Goal: Information Seeking & Learning: Compare options

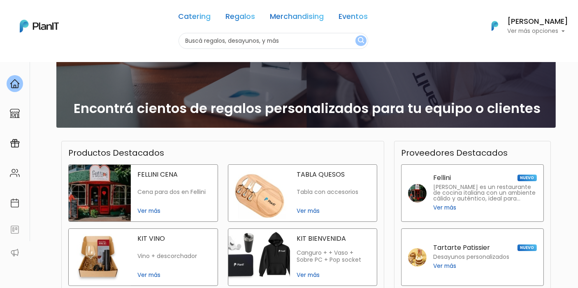
scroll to position [137, 0]
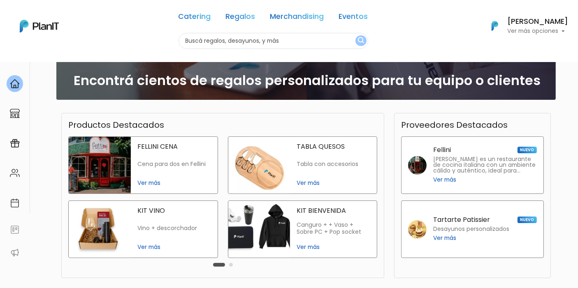
click at [129, 163] on img at bounding box center [100, 165] width 62 height 57
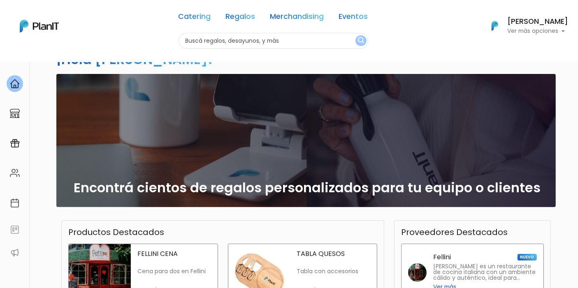
scroll to position [0, 0]
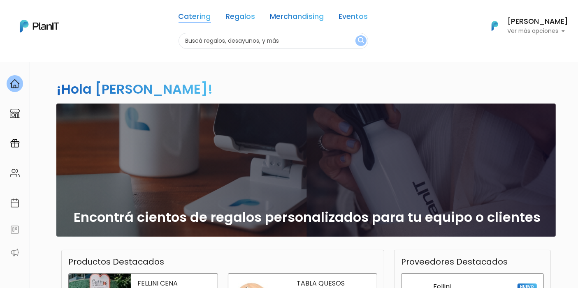
click at [192, 14] on link "Catering" at bounding box center [194, 18] width 32 height 10
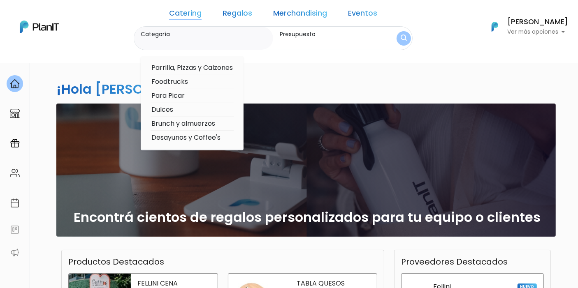
click at [198, 81] on option "Foodtrucks" at bounding box center [192, 82] width 83 height 10
type input "Foodtrucks"
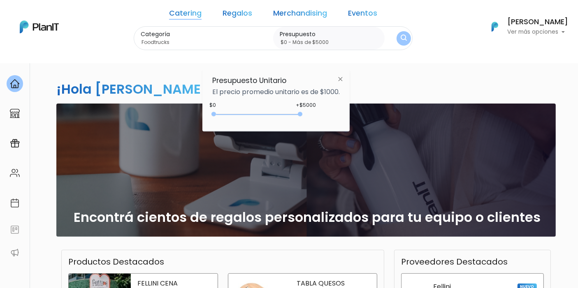
type input "$0 - Más de $5000"
drag, startPoint x: 232, startPoint y: 112, endPoint x: 313, endPoint y: 110, distance: 80.2
click at [313, 110] on div "+$5000 $0 0 : 5000 0 5000 0,5000" at bounding box center [275, 116] width 127 height 16
click at [401, 36] on img "submit" at bounding box center [404, 39] width 6 height 8
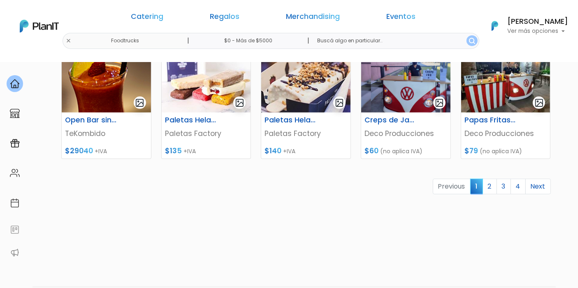
scroll to position [389, 0]
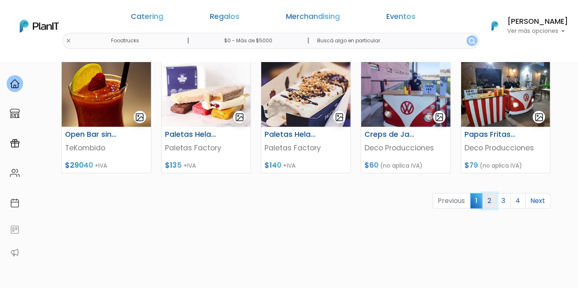
click at [491, 198] on link "2" at bounding box center [489, 201] width 14 height 16
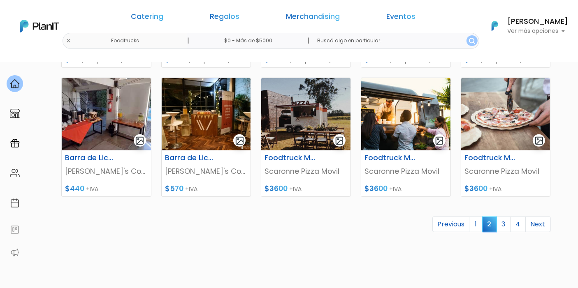
scroll to position [411, 0]
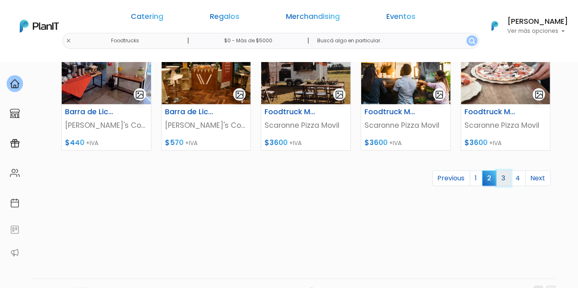
click at [508, 177] on link "3" at bounding box center [503, 179] width 14 height 16
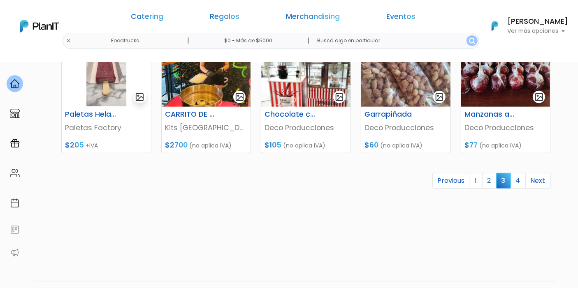
scroll to position [411, 0]
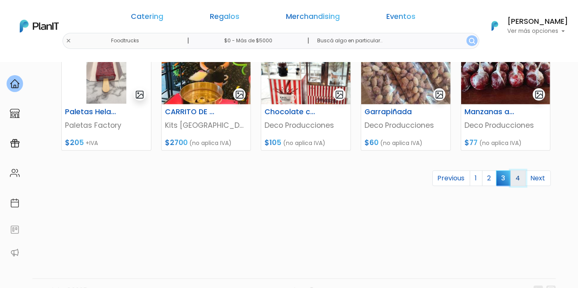
click at [520, 181] on link "4" at bounding box center [517, 179] width 15 height 16
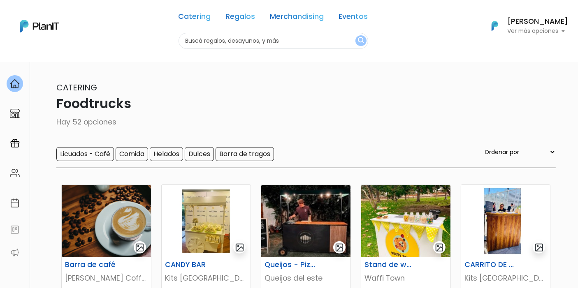
click at [134, 42] on div "Catering Regalos Merchandising Eventos Foodtrucks | $0 - Más de $5000 | Caterin…" at bounding box center [289, 26] width 578 height 46
click at [194, 22] on link "Catering" at bounding box center [194, 18] width 32 height 10
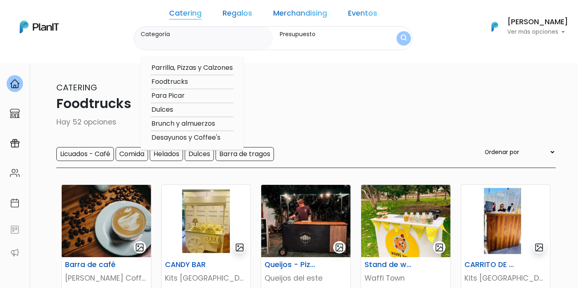
click at [183, 109] on option "Dulces" at bounding box center [192, 110] width 83 height 10
type input "Dulces"
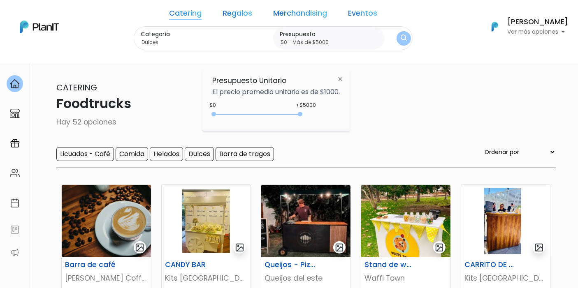
type input "$0 - Más de $5000"
drag, startPoint x: 232, startPoint y: 114, endPoint x: 360, endPoint y: 111, distance: 128.3
click at [360, 111] on body "Catering Regalos Merchandising Eventos Foodtrucks | $0 - Más de $5000 | Caterin…" at bounding box center [289, 144] width 578 height 288
click at [396, 34] on button "submit" at bounding box center [403, 38] width 14 height 14
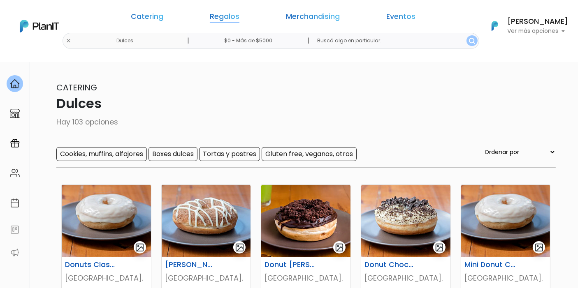
click at [239, 15] on link "Regalos" at bounding box center [225, 18] width 30 height 10
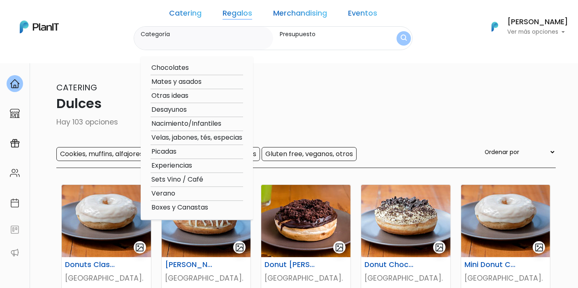
click at [202, 164] on option "Experiencias" at bounding box center [197, 166] width 93 height 10
type input "Experiencias"
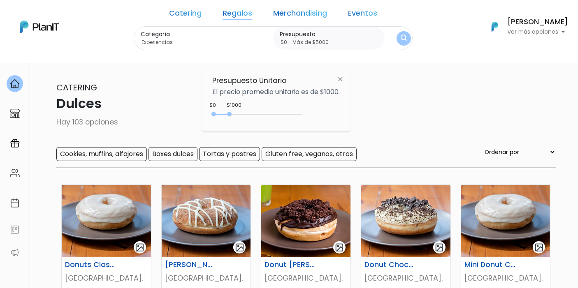
type input "$0 - Más de $5000"
drag, startPoint x: 231, startPoint y: 112, endPoint x: 365, endPoint y: 113, distance: 134.1
click at [365, 113] on body "Catering Regalos Merchandising Eventos Dulces | $0 - Más de $5000 | Catering Re…" at bounding box center [289, 144] width 578 height 288
click at [396, 33] on button "submit" at bounding box center [403, 38] width 14 height 14
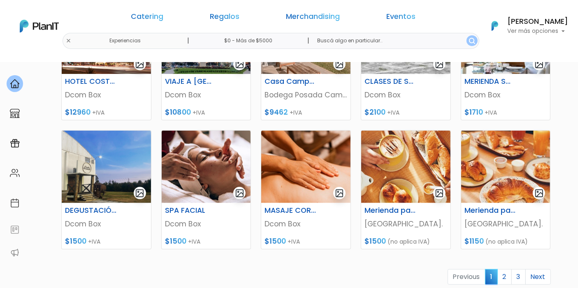
scroll to position [434, 0]
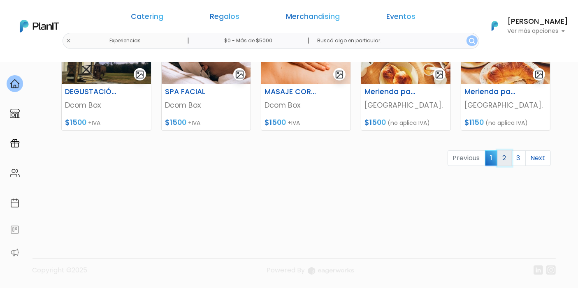
click at [499, 158] on link "2" at bounding box center [504, 159] width 14 height 16
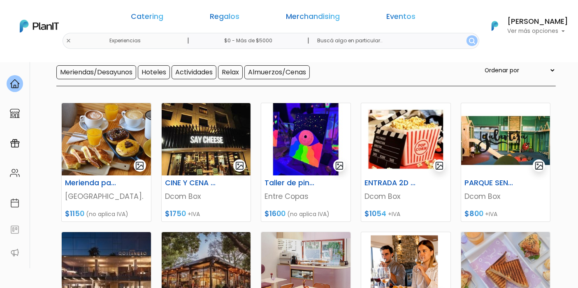
scroll to position [82, 0]
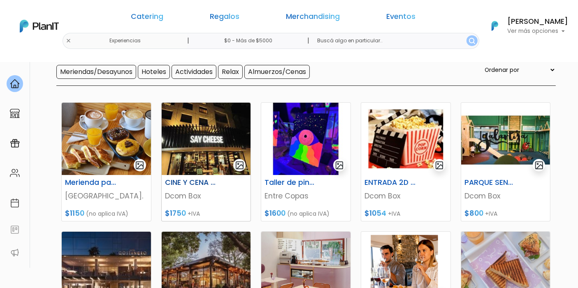
click at [204, 151] on img at bounding box center [206, 139] width 89 height 72
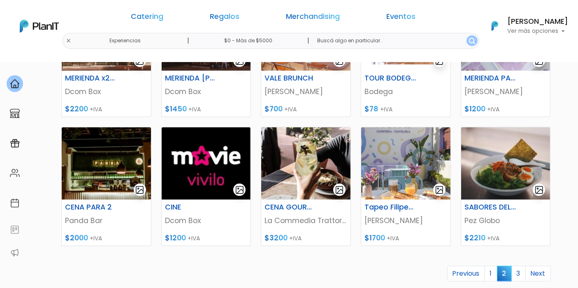
scroll to position [319, 0]
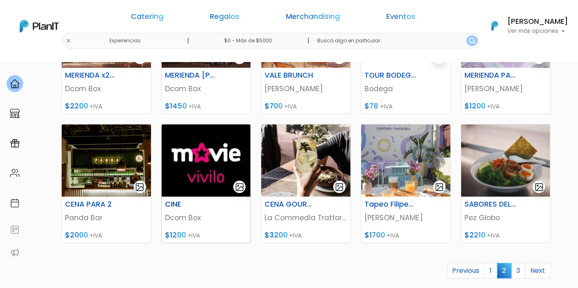
click at [210, 157] on img at bounding box center [206, 161] width 89 height 72
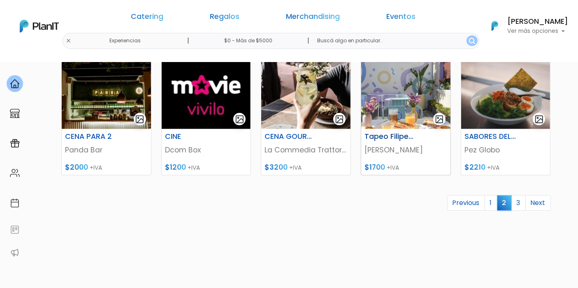
scroll to position [387, 0]
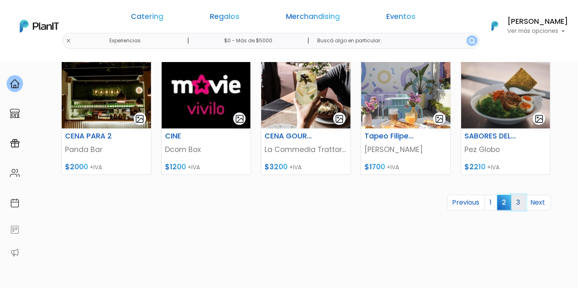
click at [518, 208] on link "3" at bounding box center [518, 203] width 14 height 16
click at [524, 198] on link "3" at bounding box center [518, 203] width 14 height 16
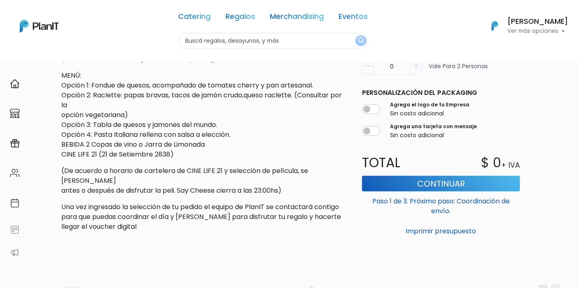
scroll to position [309, 0]
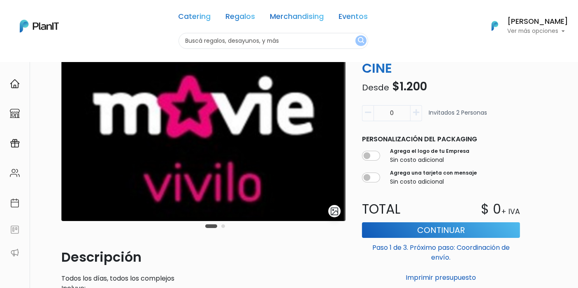
scroll to position [55, 0]
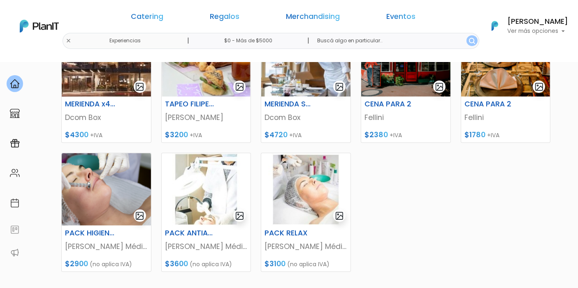
scroll to position [291, 0]
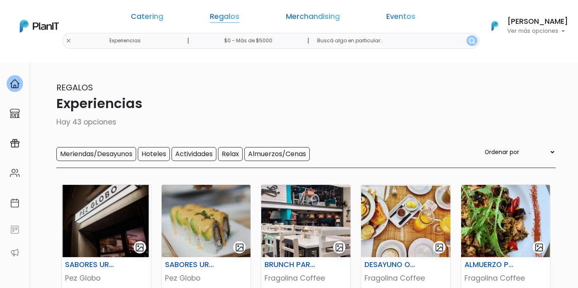
click at [239, 16] on link "Regalos" at bounding box center [225, 18] width 30 height 10
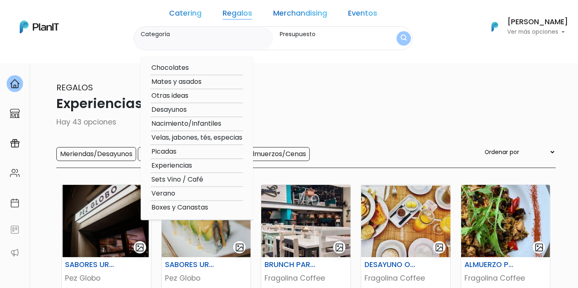
click at [202, 208] on option "Boxes y Canastas" at bounding box center [197, 208] width 93 height 10
type input "Boxes y Canastas"
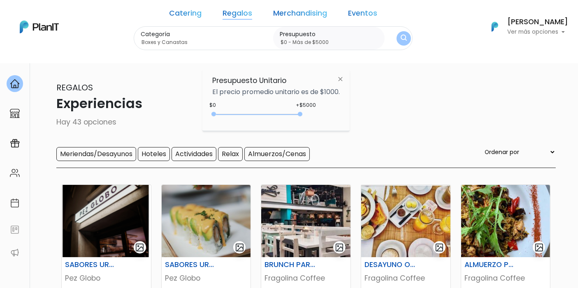
type input "$0 - Más de $5000"
drag, startPoint x: 231, startPoint y: 111, endPoint x: 347, endPoint y: 102, distance: 117.1
click at [347, 102] on div "Presupuesto Unitario El precio promedio unitario es de $1000. +$5000 $0 0 : 500…" at bounding box center [275, 100] width 147 height 61
click at [406, 114] on div "Regalos Experiencias Hay 43 opciones Meriendas/Desayunos Hoteles Actividades Re…" at bounding box center [289, 124] width 533 height 87
click at [245, 14] on link "Regalos" at bounding box center [237, 15] width 30 height 10
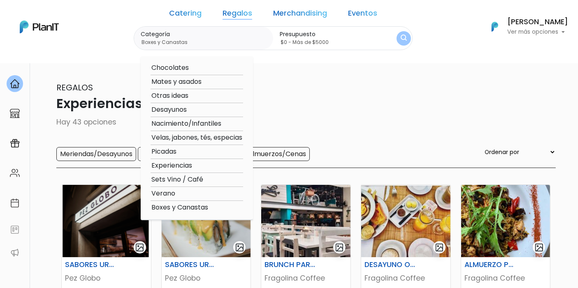
click at [198, 95] on option "Otras ideas" at bounding box center [197, 96] width 93 height 10
type input "Otras ideas"
type input "$0 - Más de $5000"
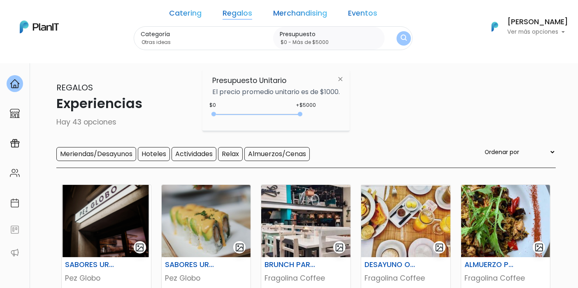
click at [396, 38] on button "submit" at bounding box center [403, 38] width 14 height 14
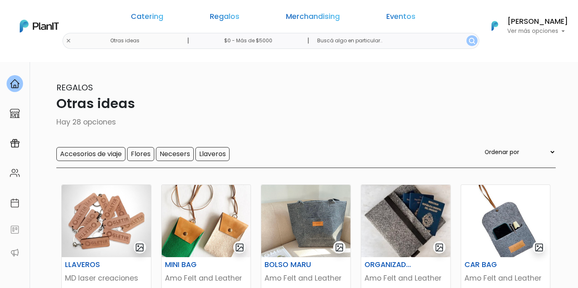
scroll to position [434, 0]
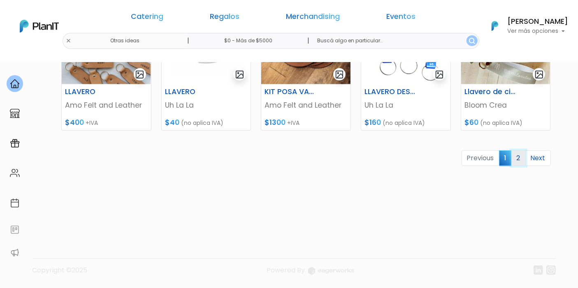
click at [519, 156] on link "2" at bounding box center [518, 159] width 14 height 16
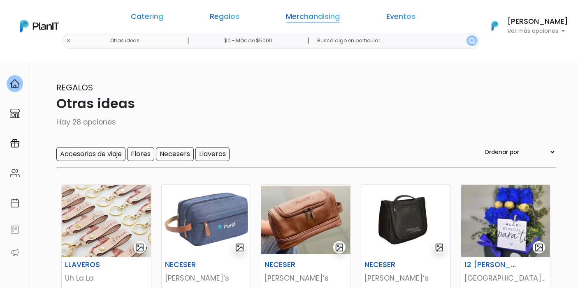
click at [305, 17] on link "Merchandising" at bounding box center [313, 18] width 54 height 10
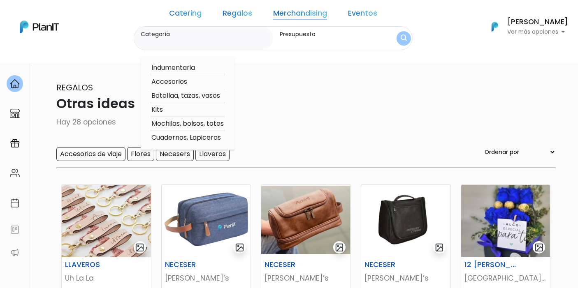
click at [351, 15] on link "Eventos" at bounding box center [362, 15] width 29 height 10
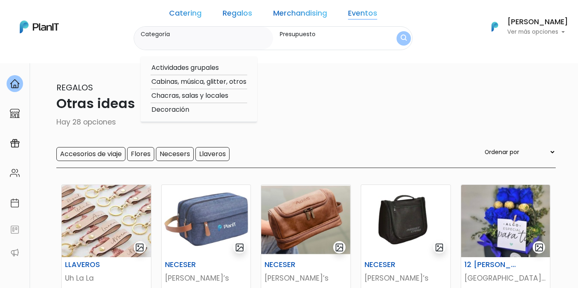
click at [351, 15] on link "Eventos" at bounding box center [362, 15] width 29 height 10
click at [301, 13] on link "Merchandising" at bounding box center [300, 15] width 54 height 10
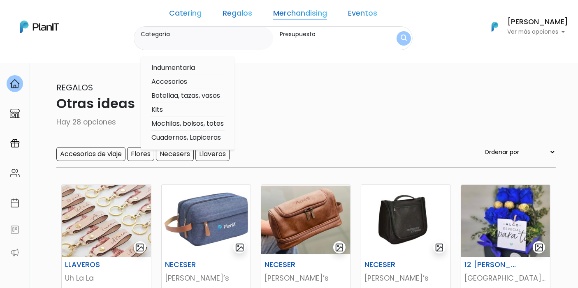
click at [360, 12] on link "Eventos" at bounding box center [362, 15] width 29 height 10
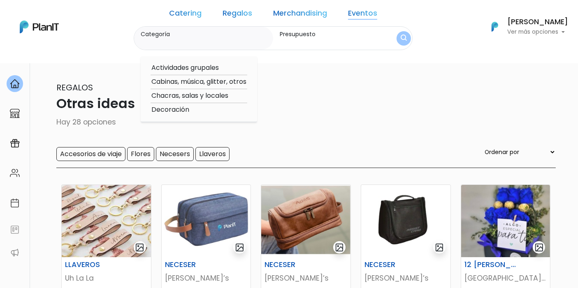
click at [192, 109] on option "Decoración" at bounding box center [199, 110] width 97 height 10
type input "Decoración"
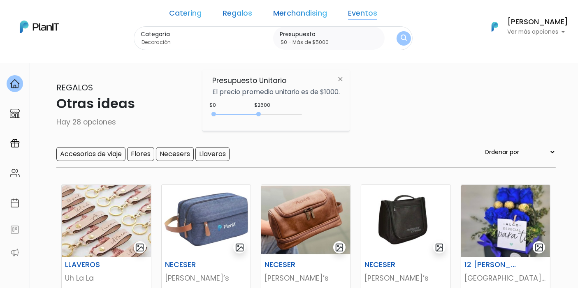
type input "$0 - Más de $5000"
drag, startPoint x: 231, startPoint y: 113, endPoint x: 339, endPoint y: 121, distance: 108.5
click at [339, 121] on div "$2600 $0 0 : 2600 0 2600 0,5000" at bounding box center [275, 116] width 127 height 16
click at [401, 37] on img "submit" at bounding box center [404, 39] width 7 height 8
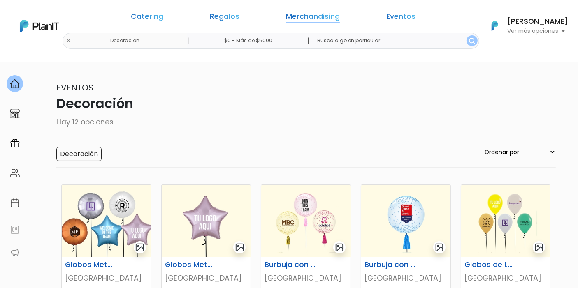
click at [317, 14] on link "Merchandising" at bounding box center [313, 18] width 54 height 10
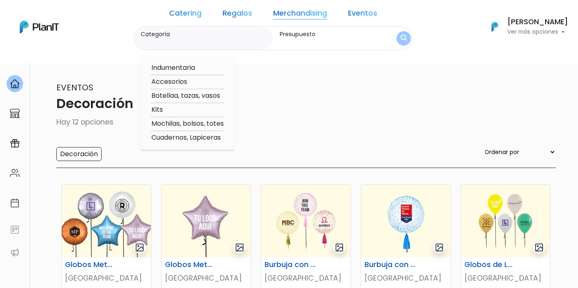
click at [287, 16] on link "Merchandising" at bounding box center [300, 15] width 54 height 10
click at [243, 35] on label "Categoría" at bounding box center [205, 34] width 129 height 9
click at [243, 38] on input "Categoría" at bounding box center [205, 42] width 129 height 8
click at [179, 107] on option "Kits" at bounding box center [188, 110] width 74 height 10
type input "Kits"
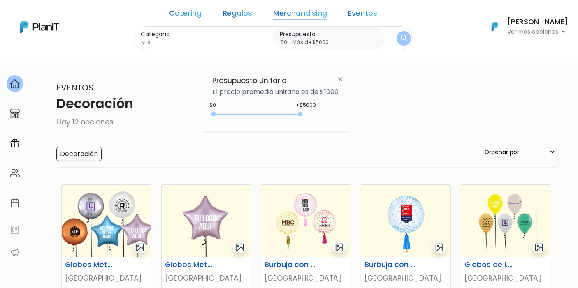
type input "$0 - Más de $5000"
drag, startPoint x: 230, startPoint y: 113, endPoint x: 315, endPoint y: 112, distance: 85.1
click at [315, 112] on div "+$5000 $0 0 : 5000 0 5000 0,5000" at bounding box center [275, 116] width 127 height 16
click at [396, 36] on button "submit" at bounding box center [403, 38] width 14 height 14
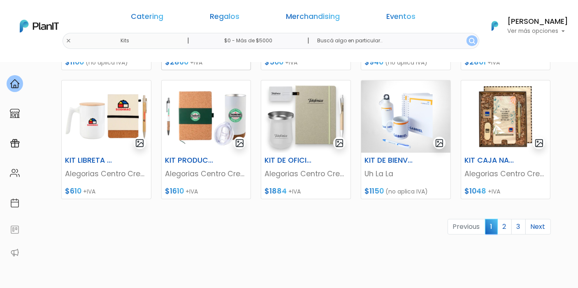
scroll to position [364, 0]
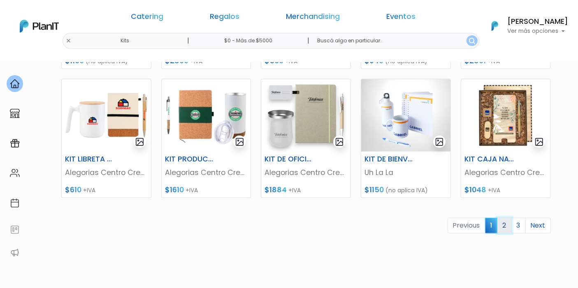
click at [505, 224] on link "2" at bounding box center [504, 226] width 14 height 16
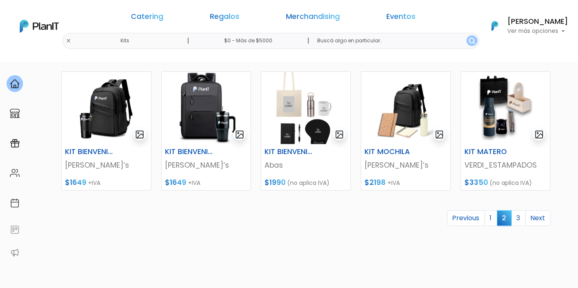
scroll to position [372, 0]
click at [519, 218] on link "3" at bounding box center [518, 218] width 14 height 16
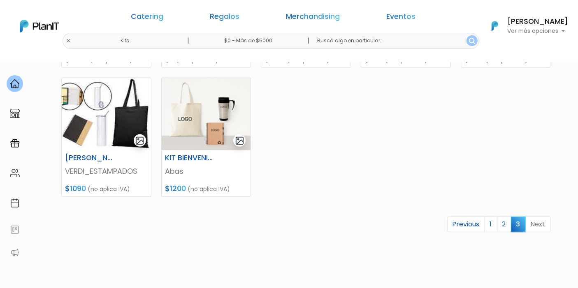
scroll to position [368, 0]
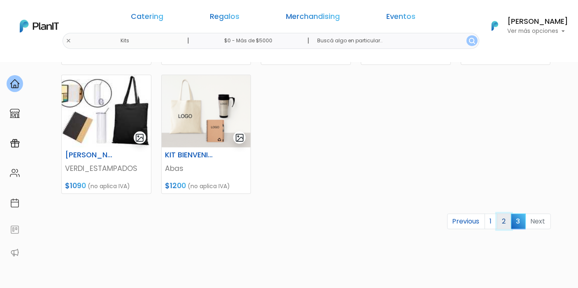
click at [505, 220] on link "2" at bounding box center [504, 222] width 14 height 16
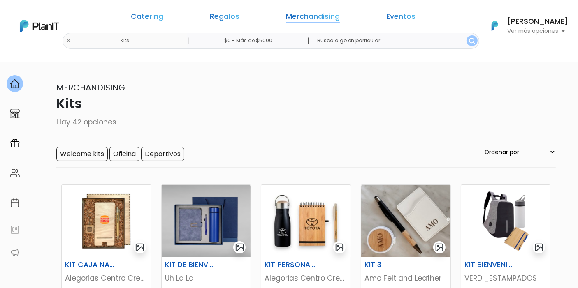
click at [311, 18] on link "Merchandising" at bounding box center [313, 18] width 54 height 10
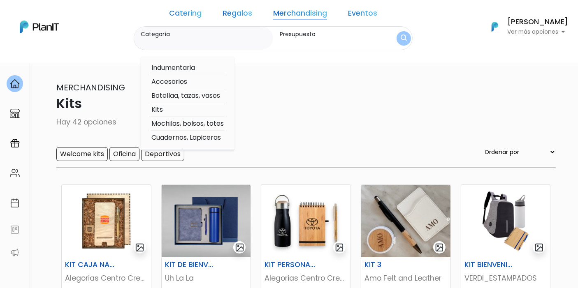
click at [194, 96] on option "Botellaa, tazas, vasos" at bounding box center [188, 96] width 74 height 10
type input "Botellaa, tazas, vasos"
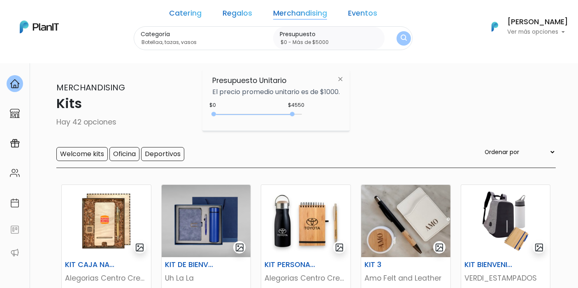
drag, startPoint x: 230, startPoint y: 112, endPoint x: 324, endPoint y: 105, distance: 94.4
click at [324, 105] on div "Presupuesto Unitario El precio promedio unitario es de $1000. $4550 $0 0 : 4550…" at bounding box center [275, 100] width 147 height 61
type input "$0 - Más de $5000"
click at [401, 40] on img "submit" at bounding box center [404, 39] width 6 height 8
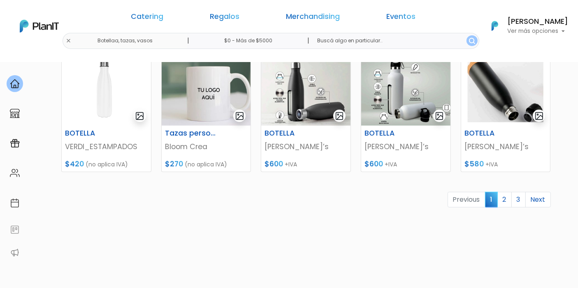
scroll to position [372, 0]
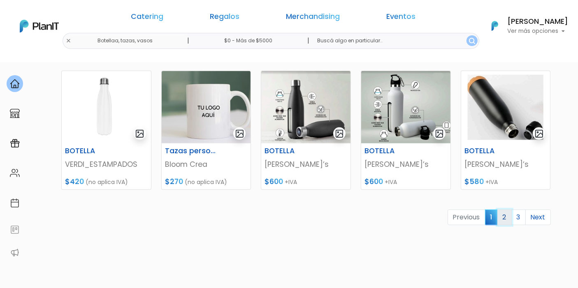
click at [508, 219] on link "2" at bounding box center [504, 218] width 14 height 16
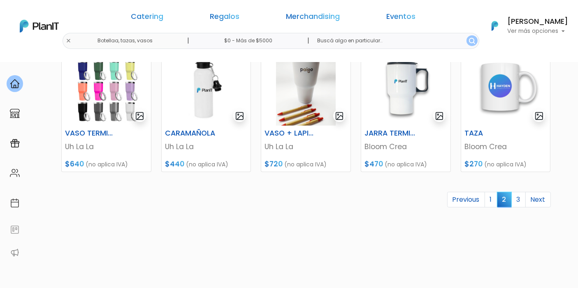
scroll to position [391, 0]
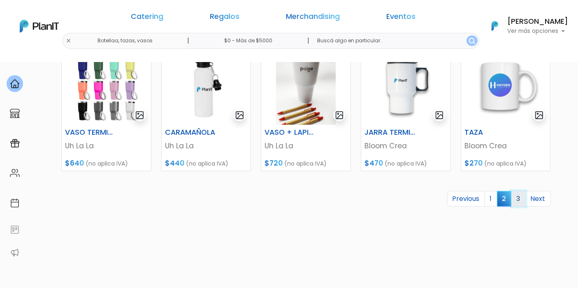
click at [521, 195] on link "3" at bounding box center [518, 199] width 14 height 16
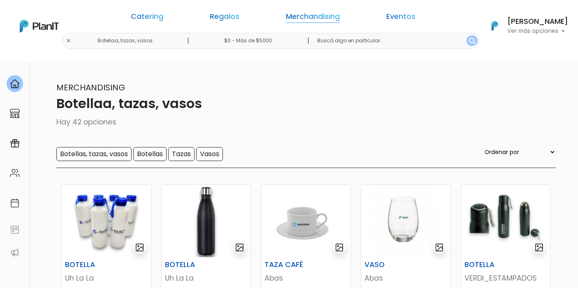
click at [299, 18] on link "Merchandising" at bounding box center [313, 18] width 54 height 10
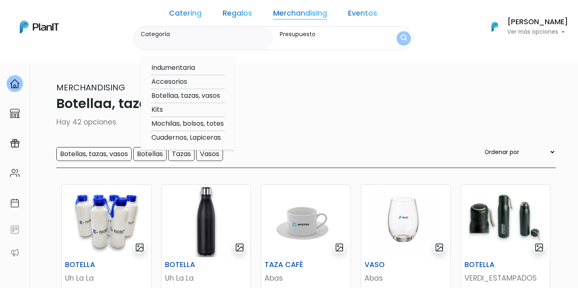
click at [195, 80] on option "Accesorios" at bounding box center [188, 82] width 74 height 10
type input "Accesorios"
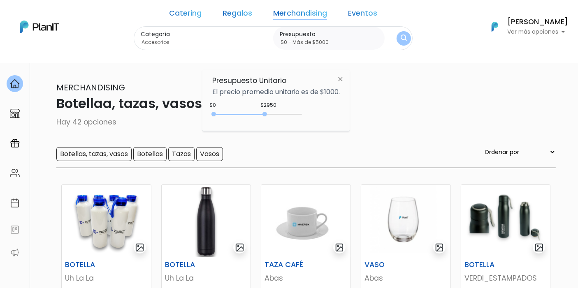
type input "$0 - Más de $5000"
drag, startPoint x: 232, startPoint y: 115, endPoint x: 322, endPoint y: 114, distance: 89.7
click at [322, 114] on div "$2950 $0 0 : 2950 0 2950 0,5000" at bounding box center [275, 116] width 127 height 16
click at [396, 39] on button "submit" at bounding box center [403, 38] width 14 height 14
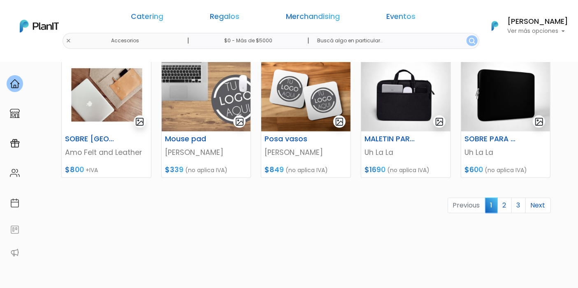
scroll to position [389, 0]
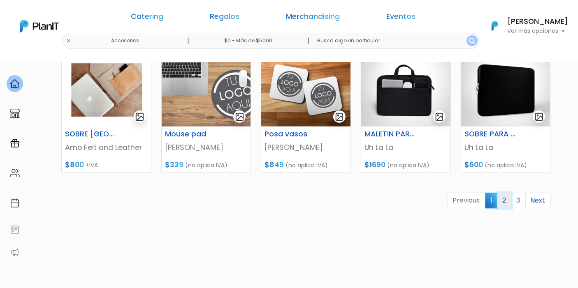
click at [503, 197] on link "2" at bounding box center [504, 201] width 14 height 16
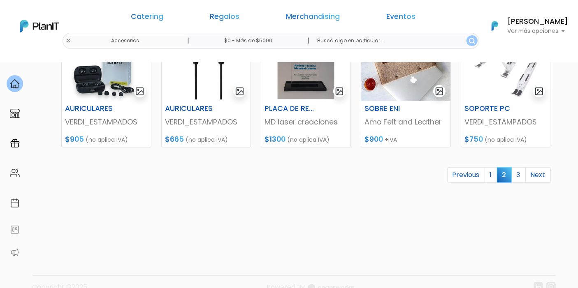
scroll to position [415, 0]
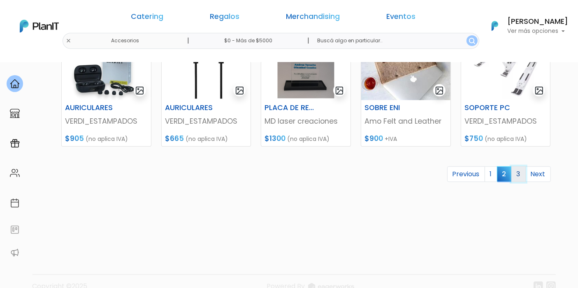
click at [521, 174] on link "3" at bounding box center [518, 175] width 14 height 16
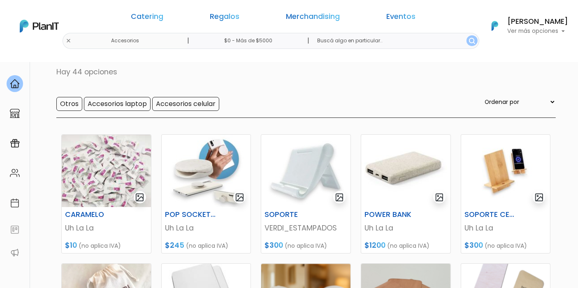
scroll to position [51, 0]
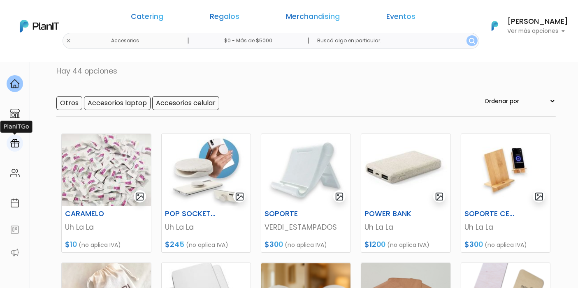
click at [11, 143] on img at bounding box center [15, 144] width 10 height 10
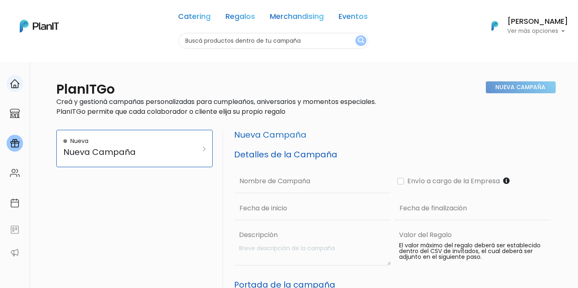
click at [11, 93] on link at bounding box center [15, 83] width 30 height 23
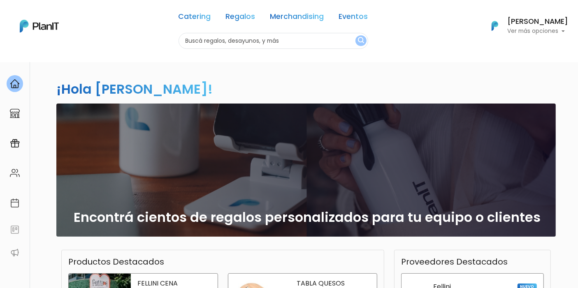
click at [542, 33] on p "Ver más opciones" at bounding box center [537, 31] width 61 height 6
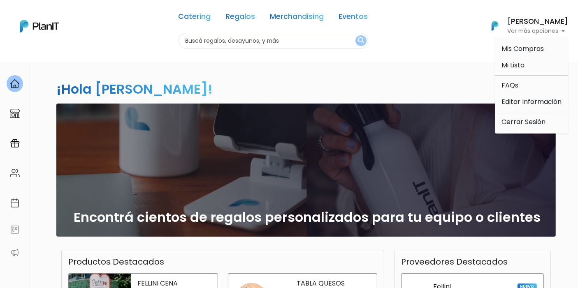
click at [442, 88] on div "¡Hola Cinthia Gabetti! slide 1 of 1 Encontrá cientos de regalos personalizados …" at bounding box center [289, 242] width 543 height 360
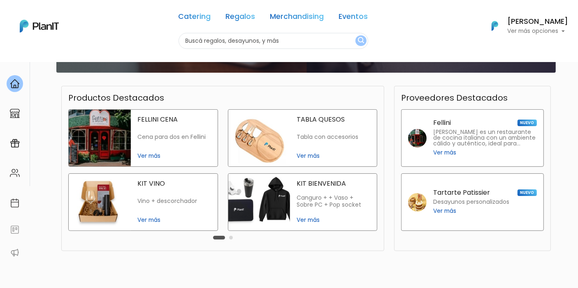
scroll to position [165, 0]
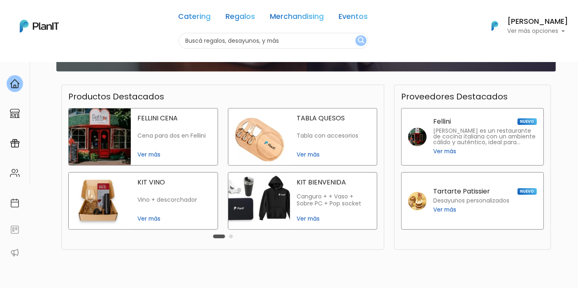
click at [454, 199] on p "Desayunos personalizados" at bounding box center [471, 201] width 76 height 6
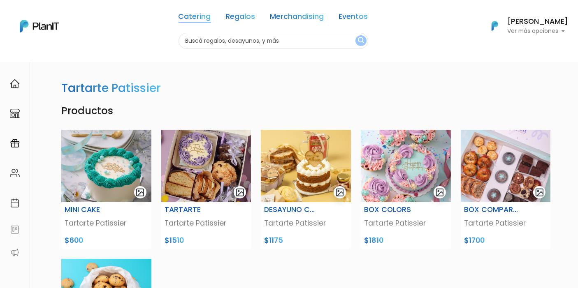
click at [206, 19] on link "Catering" at bounding box center [194, 18] width 32 height 10
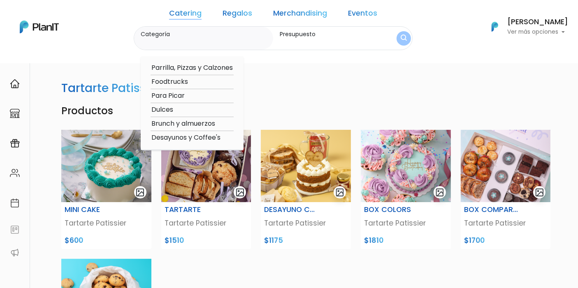
click at [222, 66] on option "Parrilla, Pizzas y Calzones" at bounding box center [192, 68] width 83 height 10
type input "Parrilla, Pizzas y Calzones"
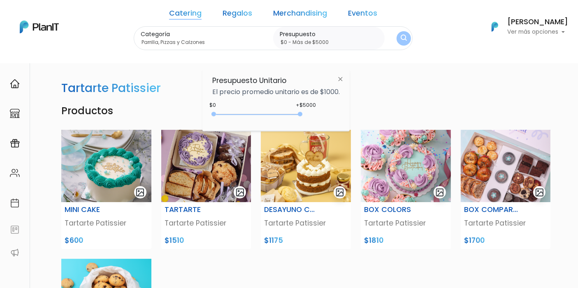
type input "$0 - Más de $5000"
drag, startPoint x: 229, startPoint y: 114, endPoint x: 315, endPoint y: 111, distance: 85.6
click at [315, 111] on div "+$5000 $0 0 : 5000 0 5000 0,5000" at bounding box center [275, 116] width 127 height 16
click at [396, 37] on button "submit" at bounding box center [404, 38] width 16 height 16
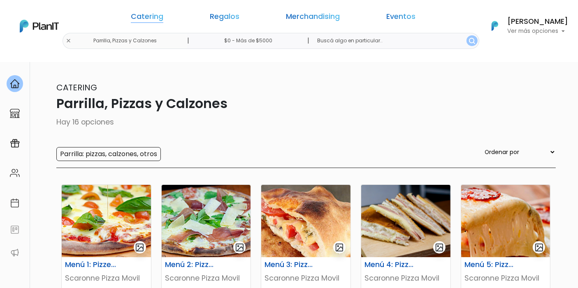
click at [163, 21] on link "Catering" at bounding box center [147, 18] width 32 height 10
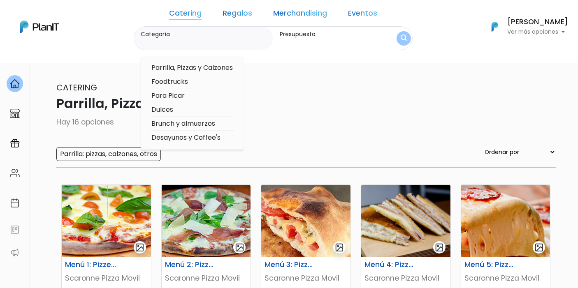
click at [192, 94] on option "Para Picar" at bounding box center [192, 96] width 83 height 10
type input "Para Picar"
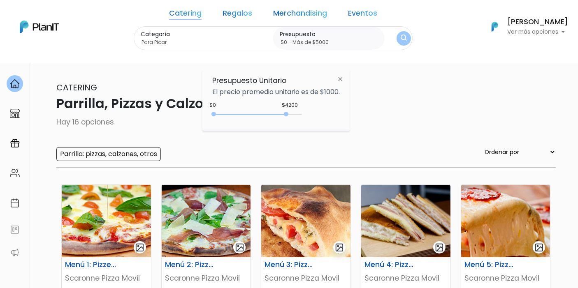
type input "$0 - Más de $5000"
drag, startPoint x: 230, startPoint y: 112, endPoint x: 315, endPoint y: 108, distance: 84.4
click at [315, 108] on div "$4200 $0 0 : 4200 0 4200 0,5000" at bounding box center [275, 116] width 127 height 16
click at [401, 38] on img "submit" at bounding box center [404, 39] width 6 height 8
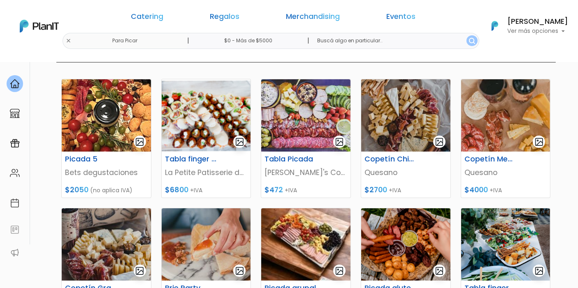
scroll to position [107, 0]
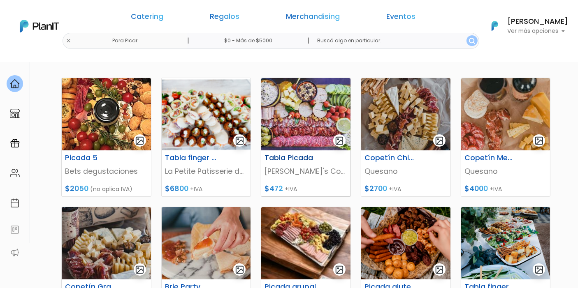
click at [310, 115] on img at bounding box center [305, 114] width 89 height 72
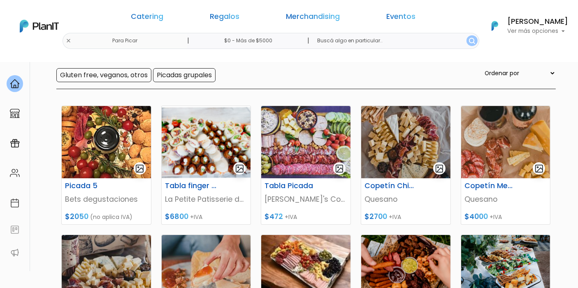
scroll to position [0, 0]
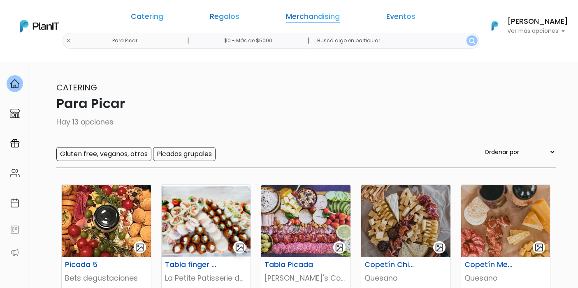
click at [306, 16] on link "Merchandising" at bounding box center [313, 18] width 54 height 10
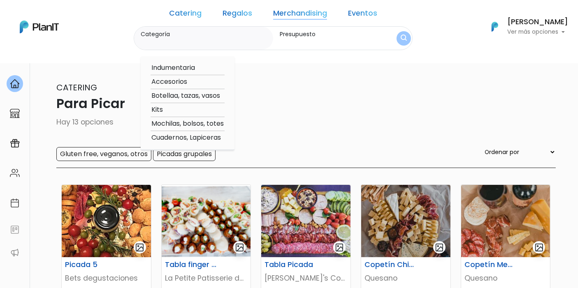
click at [352, 10] on link "Eventos" at bounding box center [362, 15] width 29 height 10
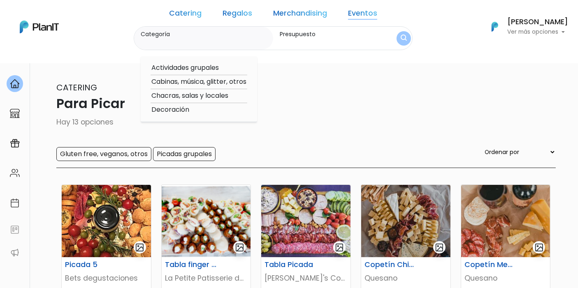
click at [345, 91] on p "Catering" at bounding box center [289, 87] width 533 height 12
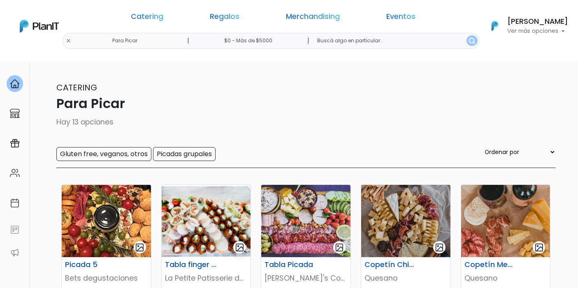
click at [313, 17] on link "Merchandising" at bounding box center [313, 18] width 54 height 10
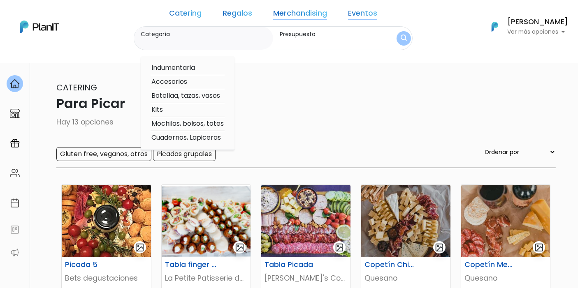
click at [204, 67] on option "Indumentaria" at bounding box center [188, 68] width 74 height 10
type input "Indumentaria"
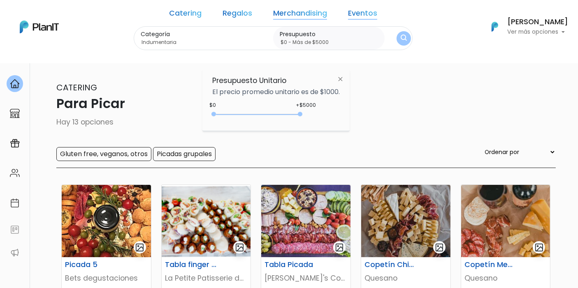
type input "$0 - Más de $5000"
drag, startPoint x: 231, startPoint y: 113, endPoint x: 331, endPoint y: 111, distance: 99.5
click at [331, 111] on div "+$5000 $0 0 : 5000 0 5000 0,5000" at bounding box center [275, 116] width 127 height 16
click at [396, 39] on button "submit" at bounding box center [403, 38] width 14 height 14
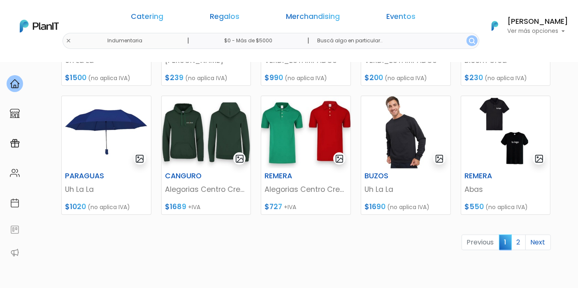
scroll to position [393, 0]
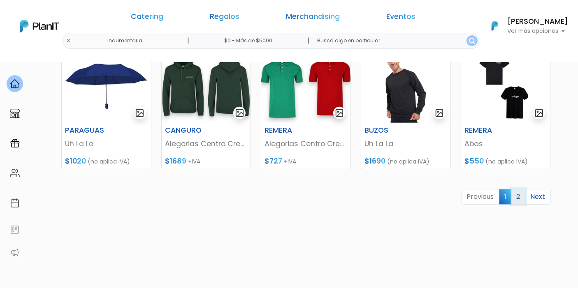
click at [513, 192] on link "2" at bounding box center [518, 197] width 14 height 16
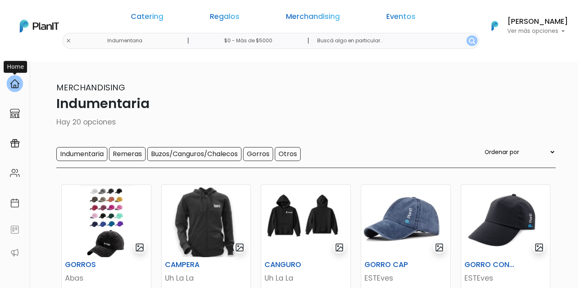
click at [10, 86] on img at bounding box center [15, 84] width 10 height 10
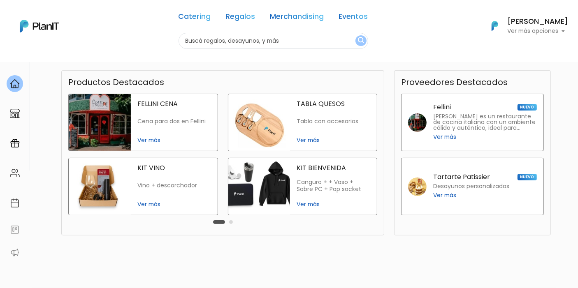
scroll to position [183, 0]
